Goal: Task Accomplishment & Management: Use online tool/utility

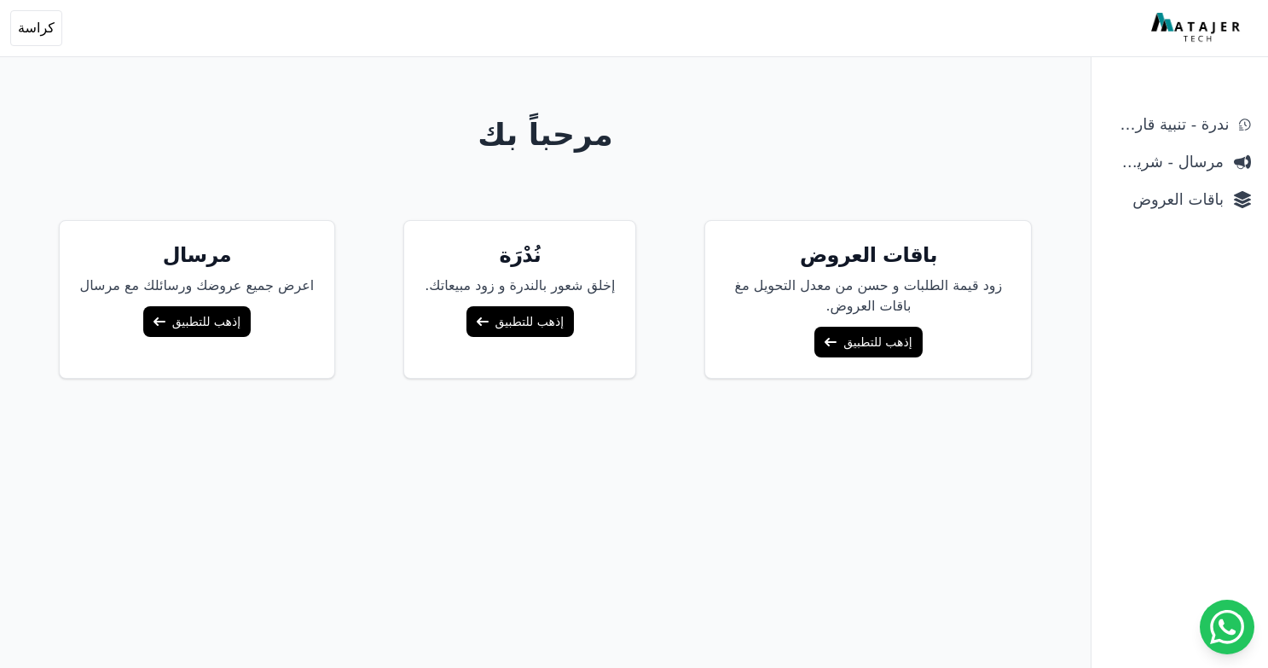
scroll to position [126, 0]
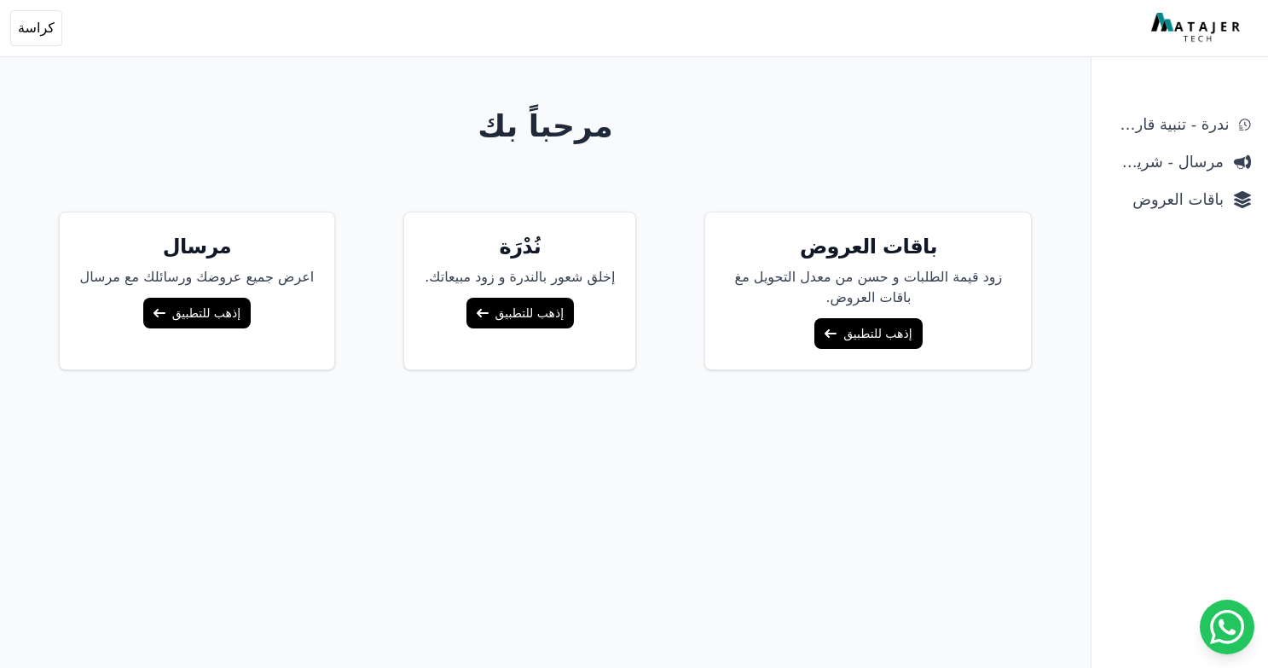
click at [844, 333] on link "إذهب للتطبيق" at bounding box center [868, 333] width 107 height 31
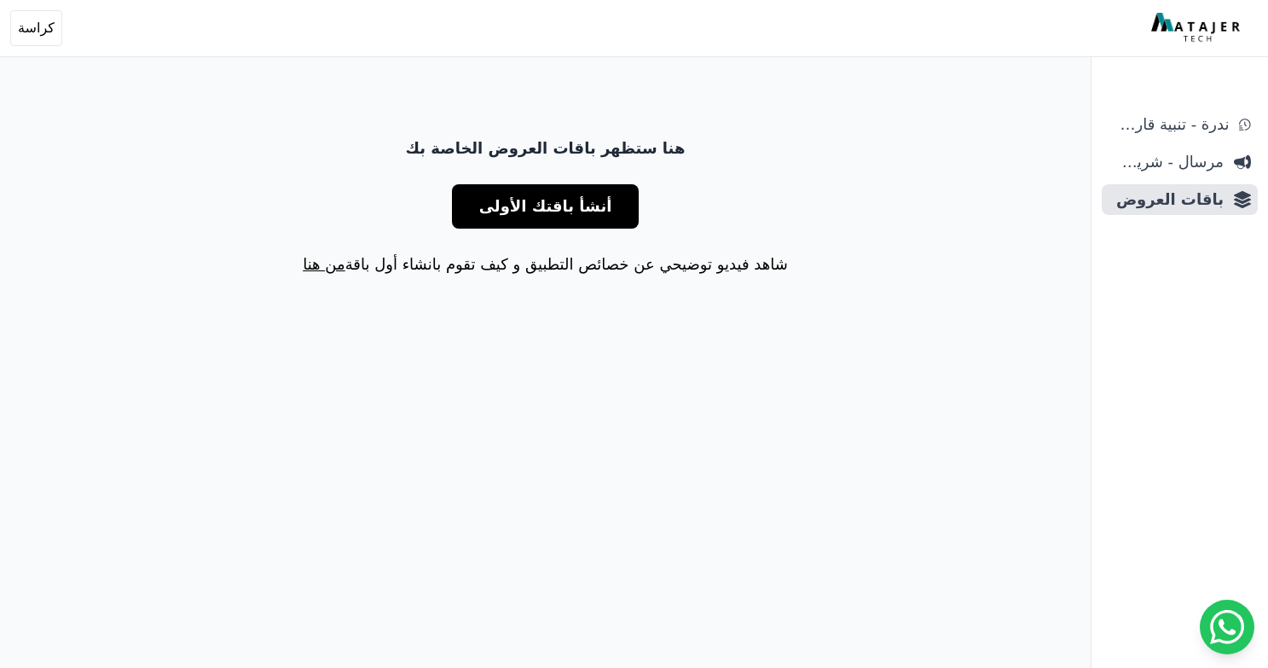
click at [603, 217] on button "أنشأ باقتك الأولى" at bounding box center [546, 206] width 188 height 44
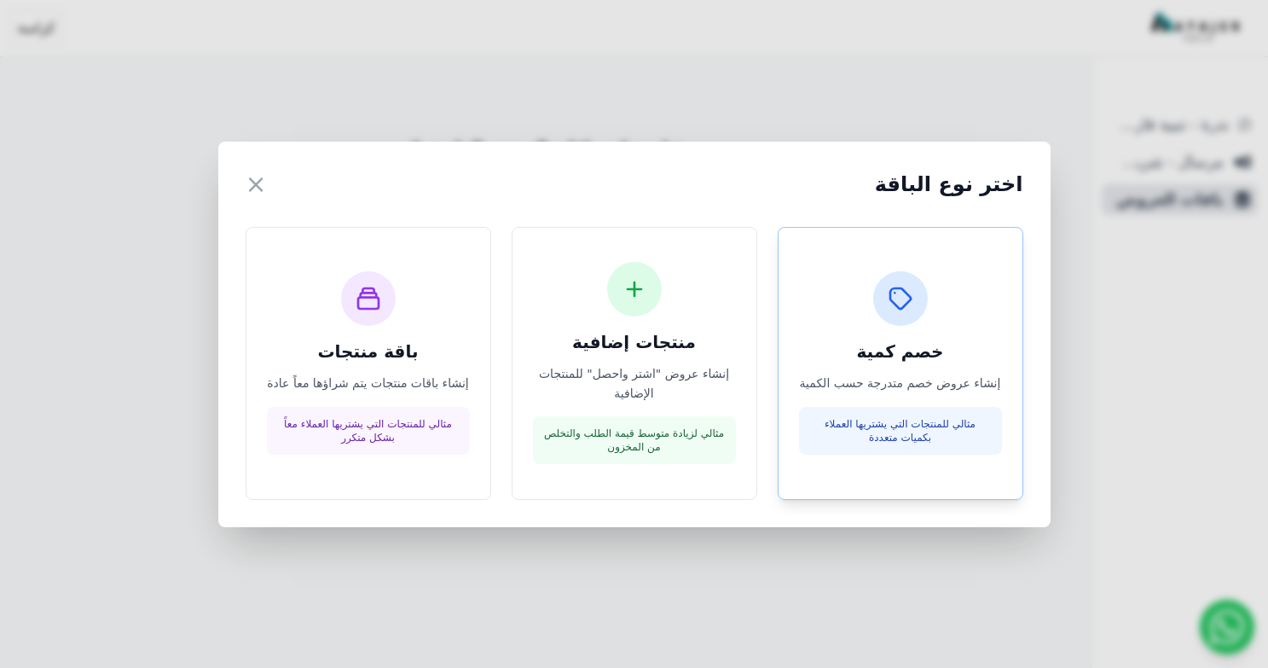
click at [925, 419] on p "مثالي للمنتجات التي يشتريها العملاء بكميات متعددة" at bounding box center [900, 430] width 183 height 27
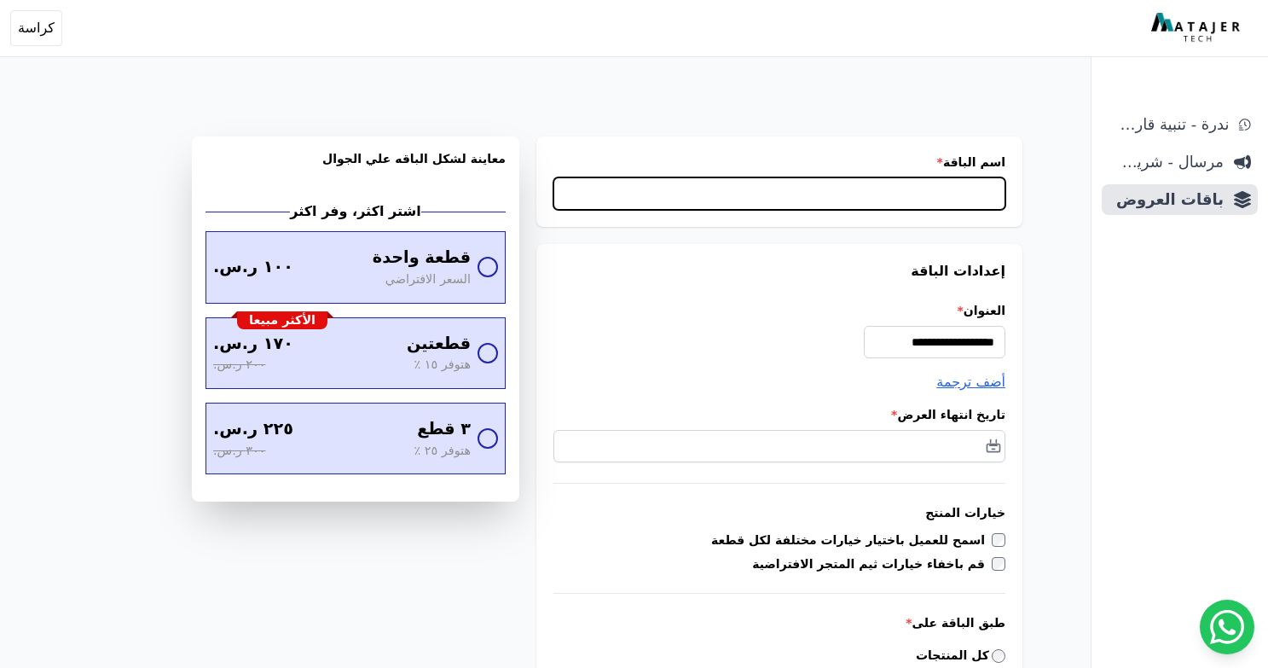
click at [892, 206] on input "اسم الباقة *" at bounding box center [780, 193] width 452 height 32
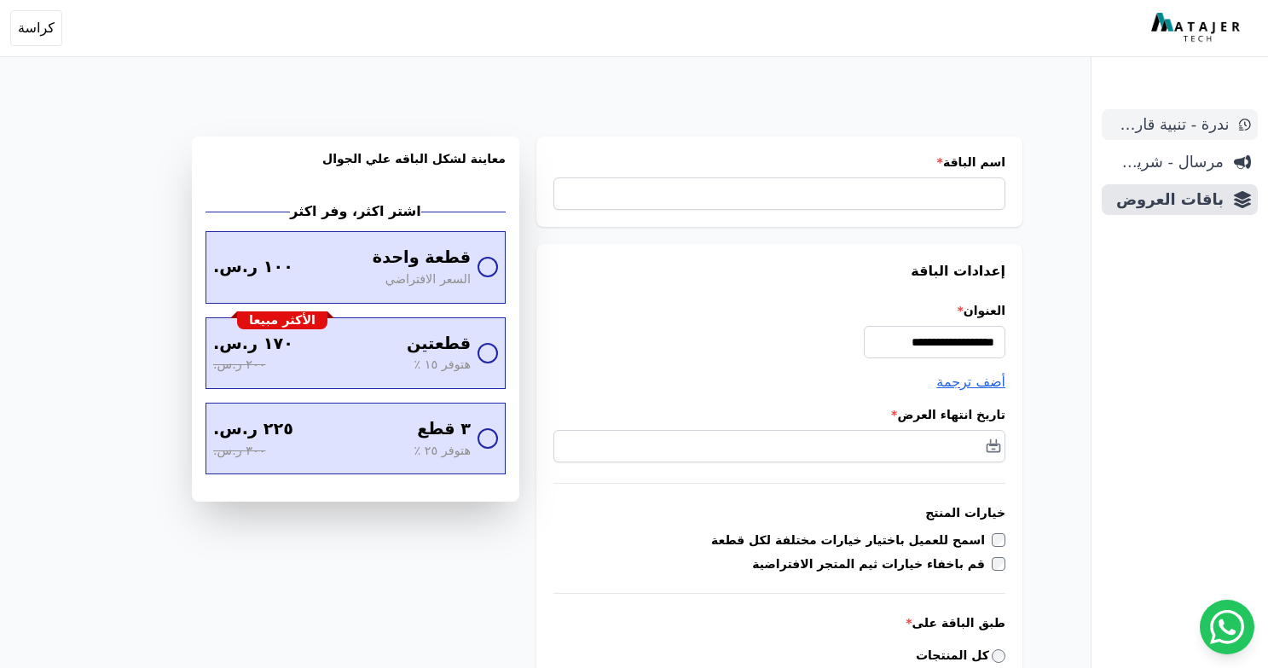
click at [1187, 117] on span "ندرة - تنبية قارب علي النفاذ" at bounding box center [1169, 125] width 120 height 24
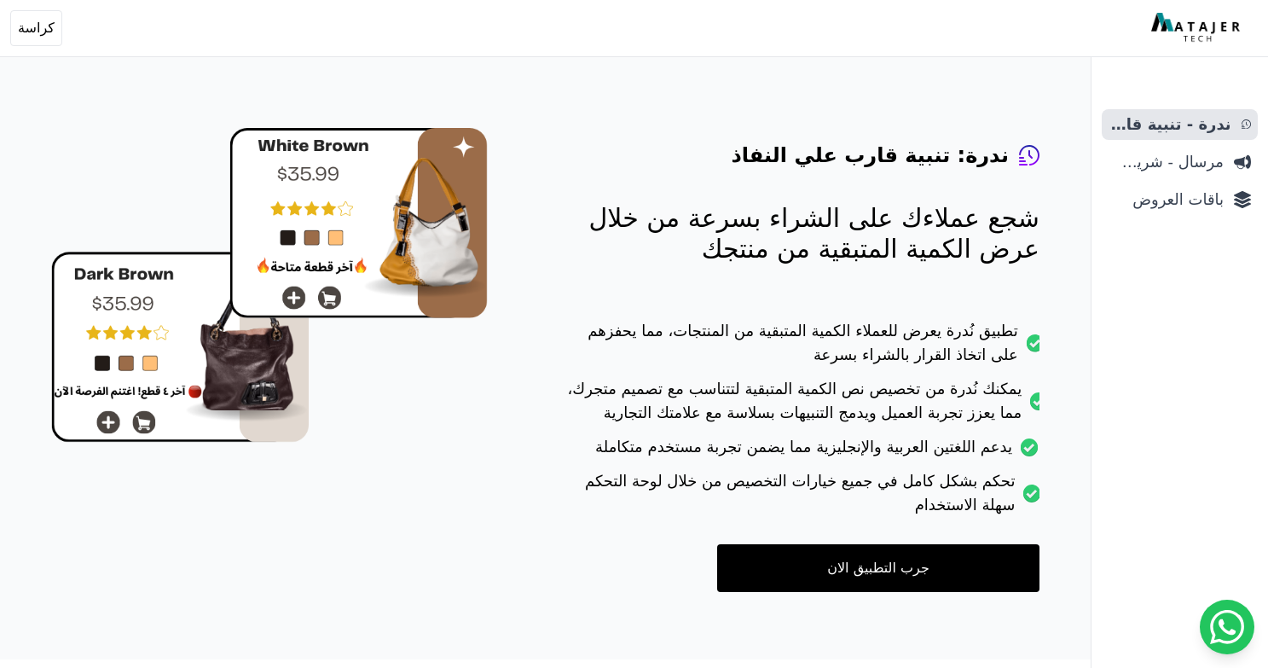
scroll to position [83, 0]
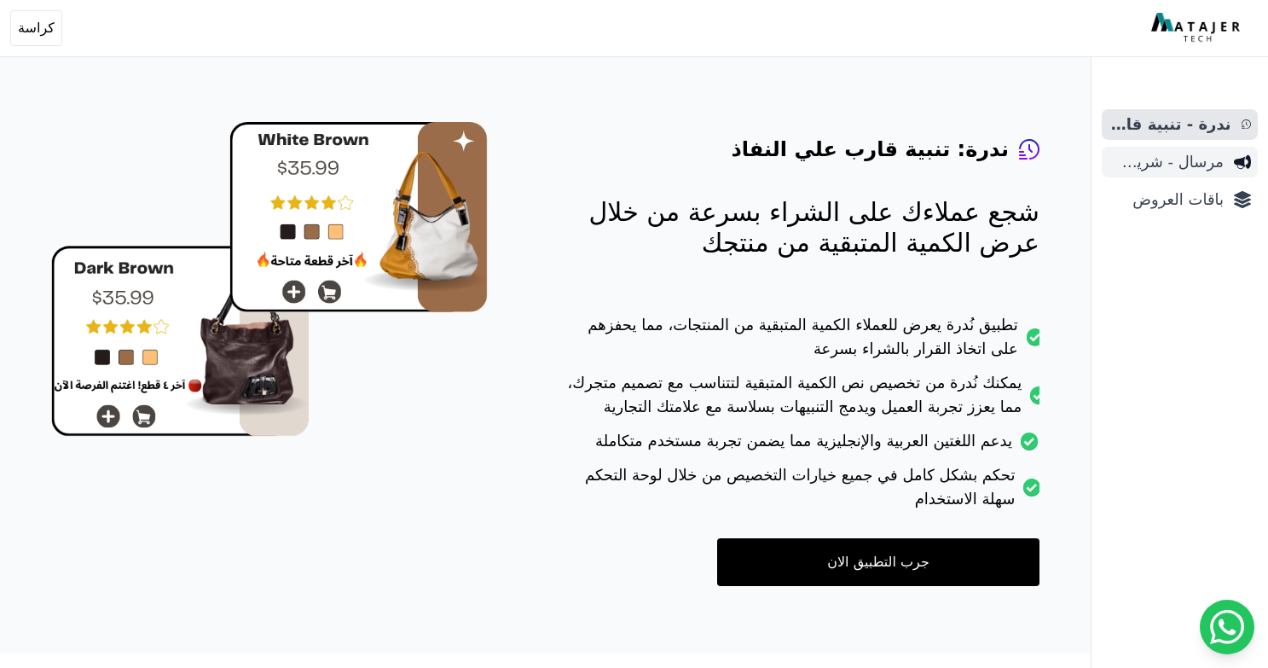
click at [1218, 171] on span "مرسال - شريط دعاية" at bounding box center [1166, 162] width 115 height 24
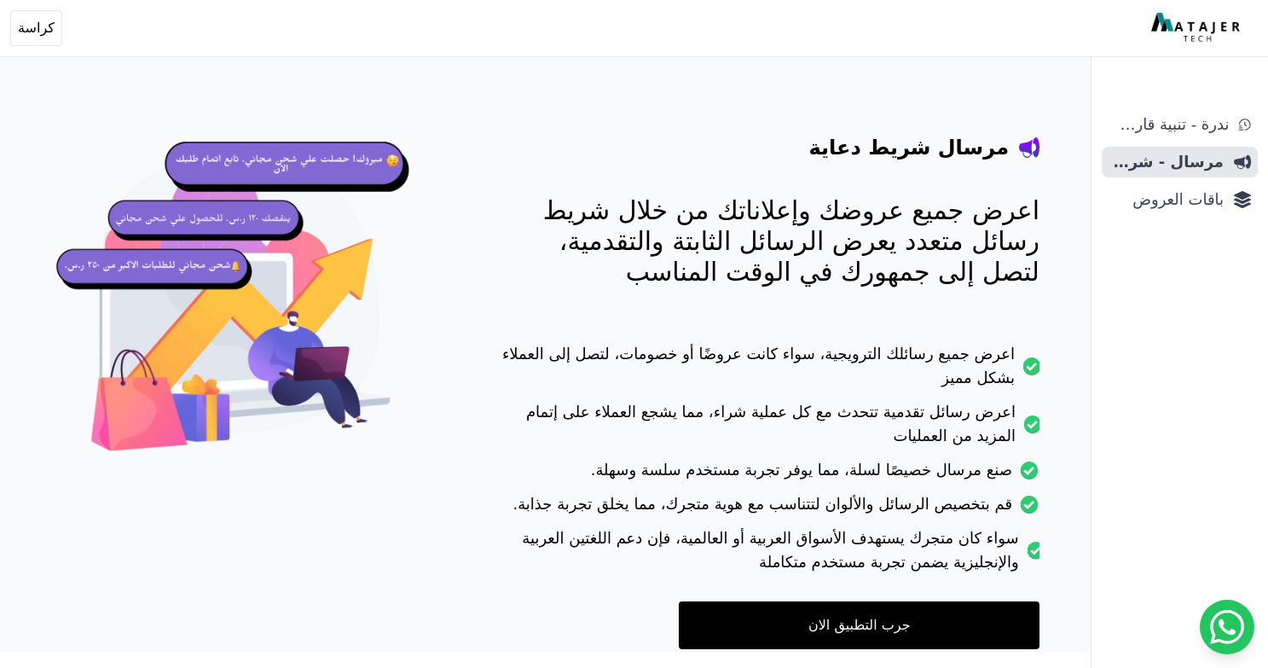
scroll to position [105, 0]
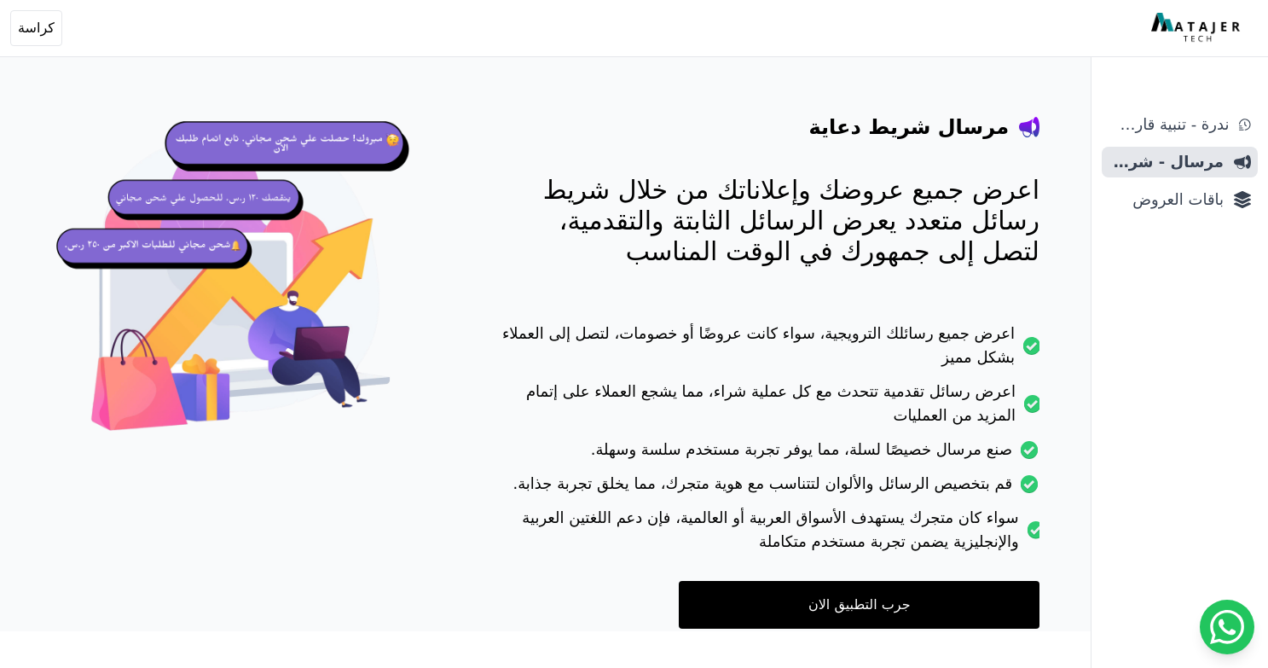
drag, startPoint x: 995, startPoint y: 209, endPoint x: 817, endPoint y: 270, distance: 188.5
click at [817, 270] on div "مرسال شريط دعاية اعرض جميع عروضك وإعلاناتك من خلال شريط رسائل متعدد يعرض الرسائ…" at bounding box center [769, 336] width 541 height 583
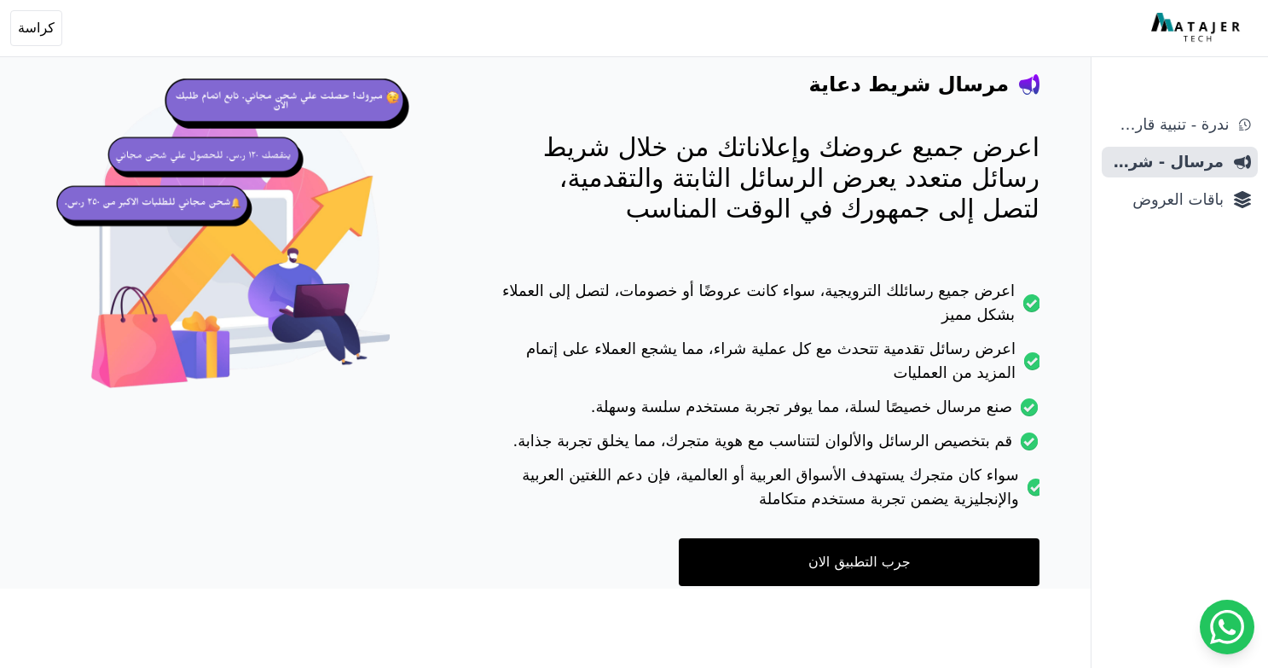
click at [855, 562] on link "جرب التطبيق الان" at bounding box center [859, 562] width 361 height 48
